Goal: Transaction & Acquisition: Purchase product/service

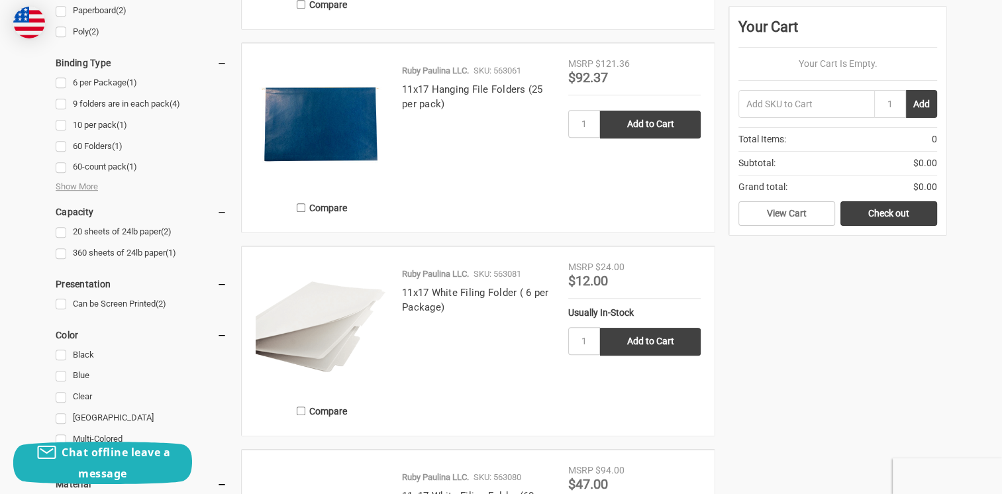
scroll to position [665, 0]
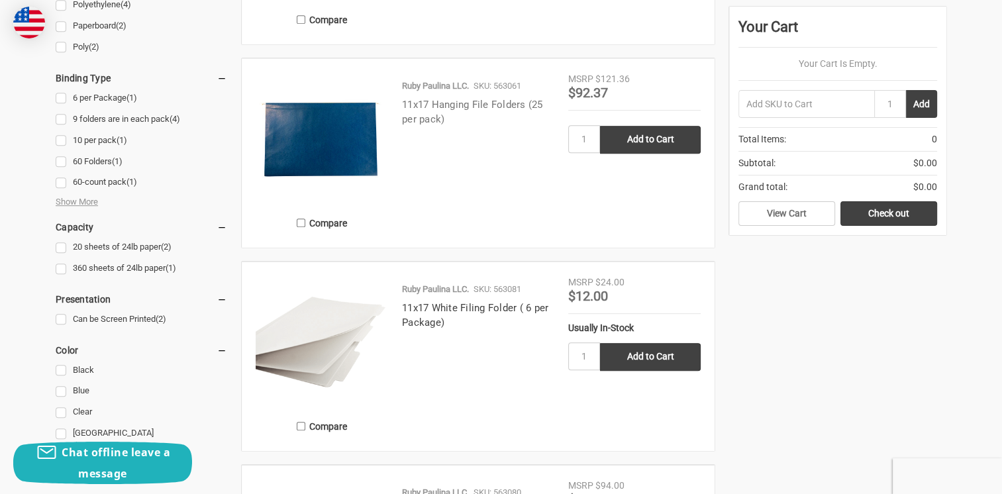
click at [430, 121] on link "11x17 Hanging File Folders (25 per pack)" at bounding box center [472, 112] width 141 height 27
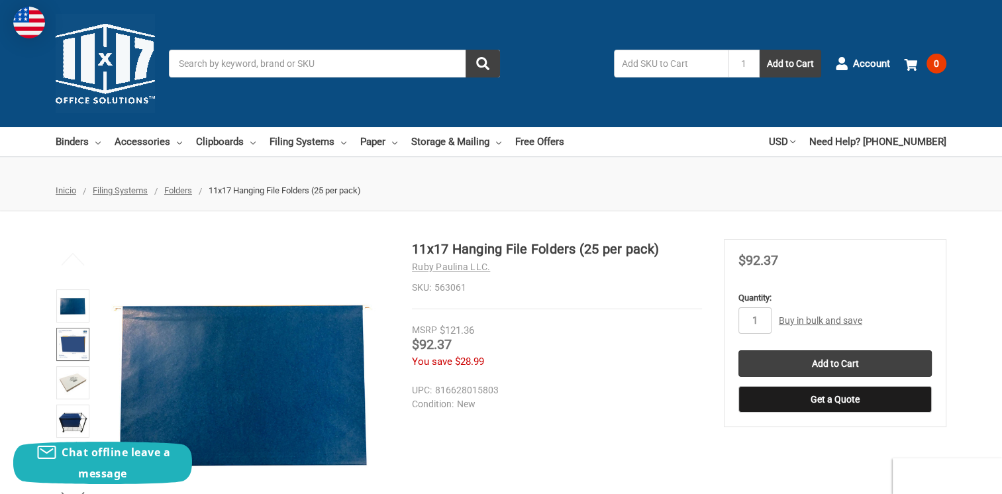
scroll to position [66, 0]
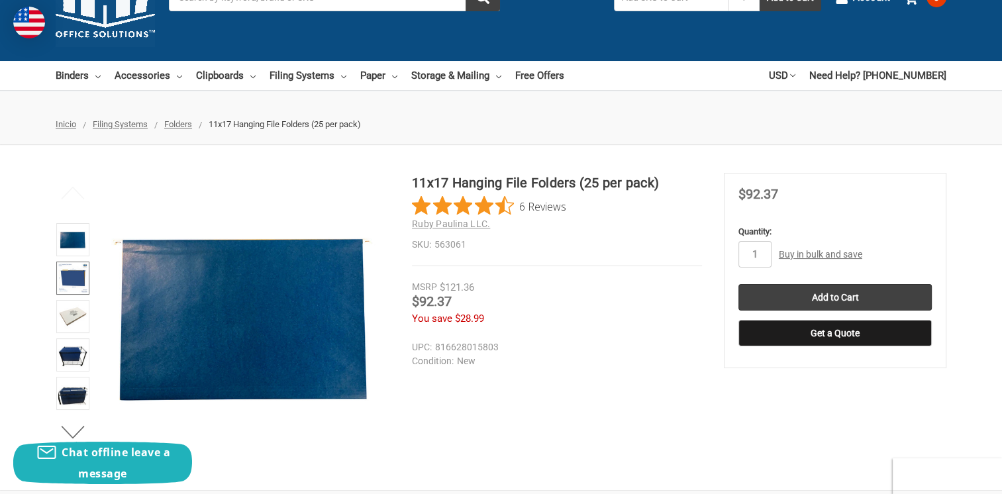
click at [82, 276] on img at bounding box center [72, 278] width 29 height 29
